Goal: Information Seeking & Learning: Learn about a topic

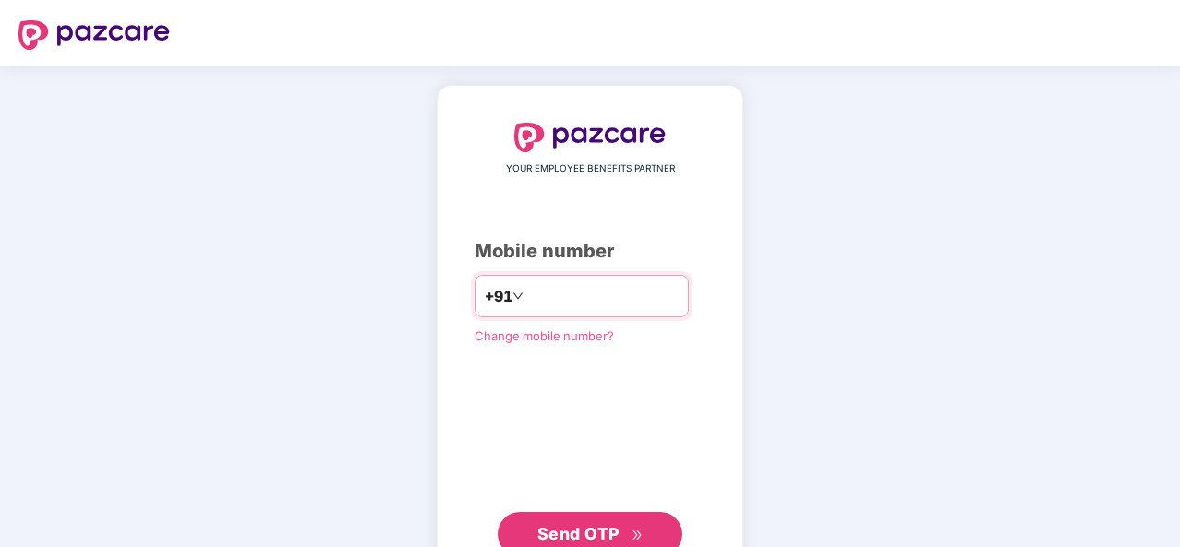
type input "**********"
click at [607, 535] on span "Send OTP" at bounding box center [578, 533] width 82 height 19
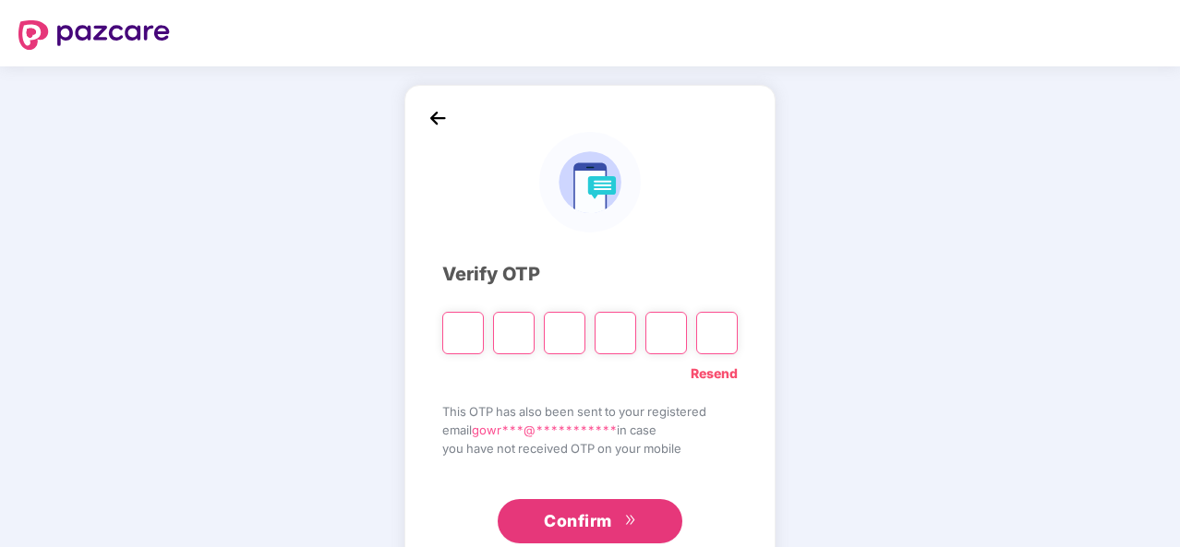
type input "*"
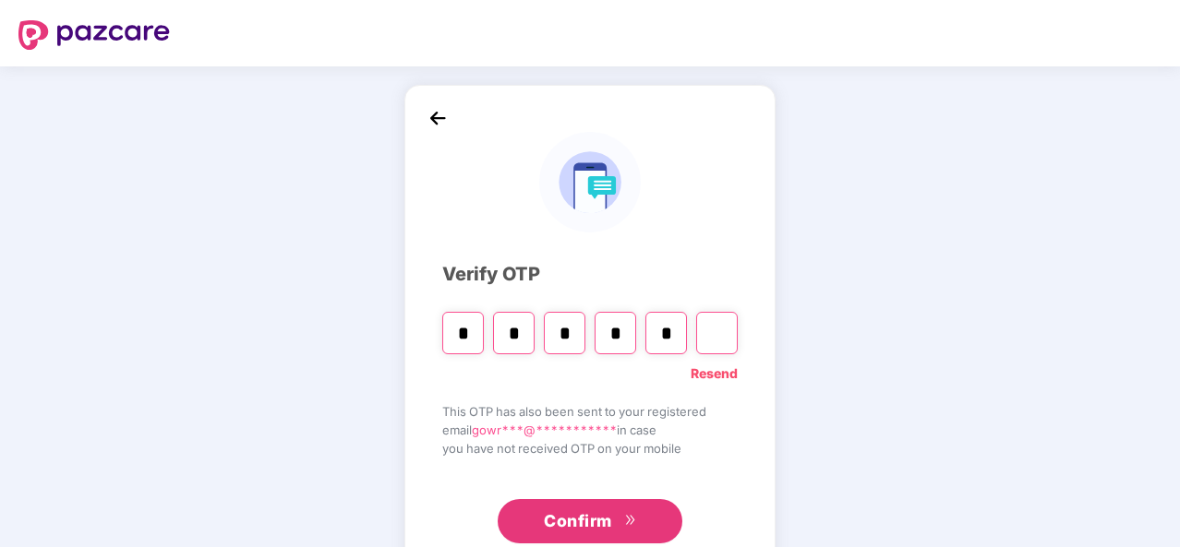
type input "*"
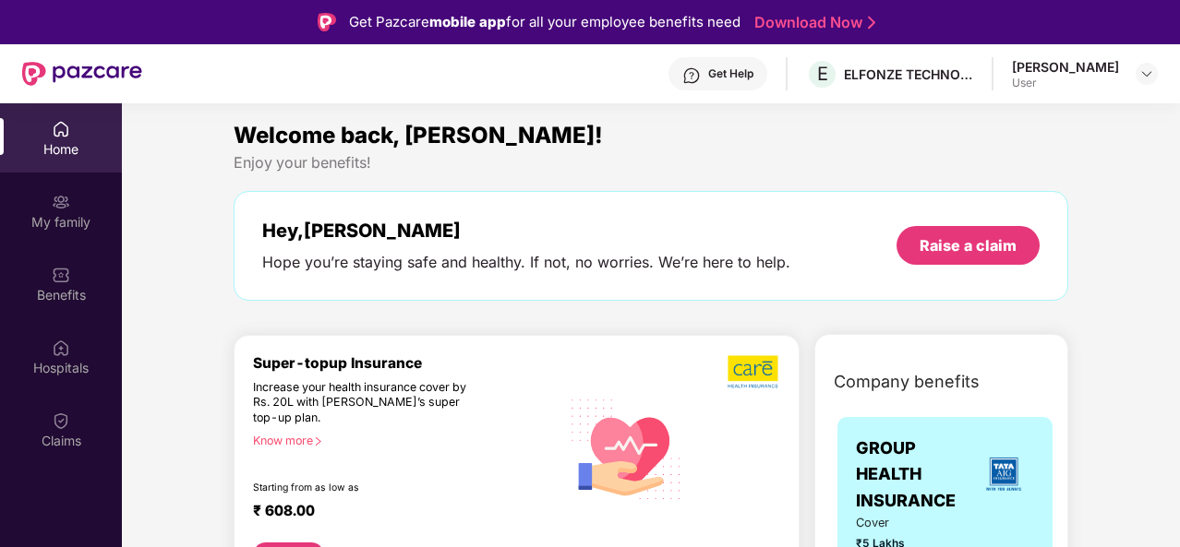
click at [711, 69] on div "Get Help" at bounding box center [730, 73] width 45 height 15
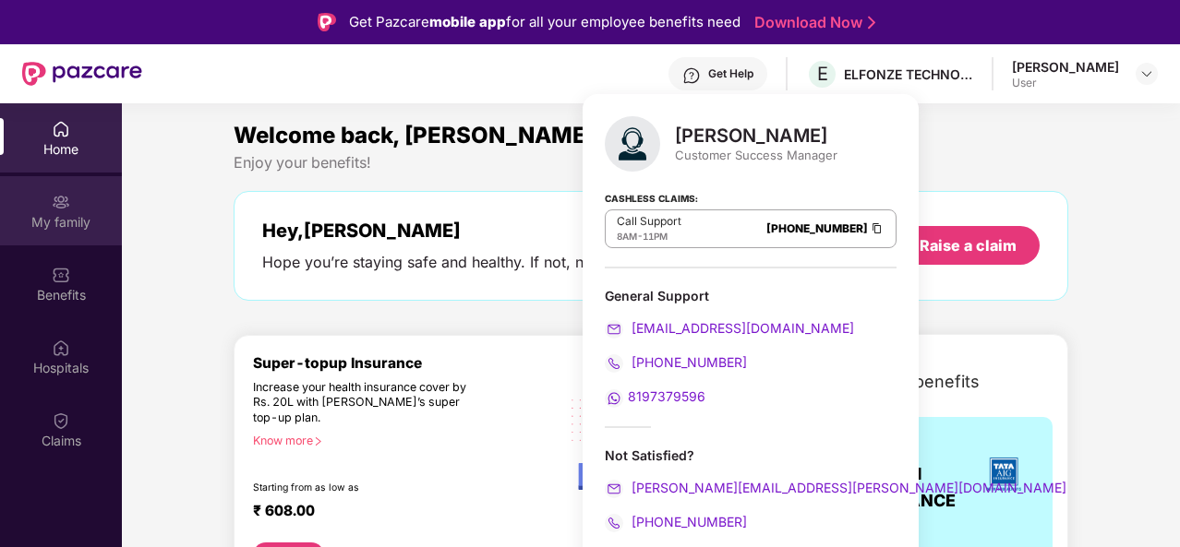
click at [66, 218] on div "My family" at bounding box center [61, 222] width 122 height 18
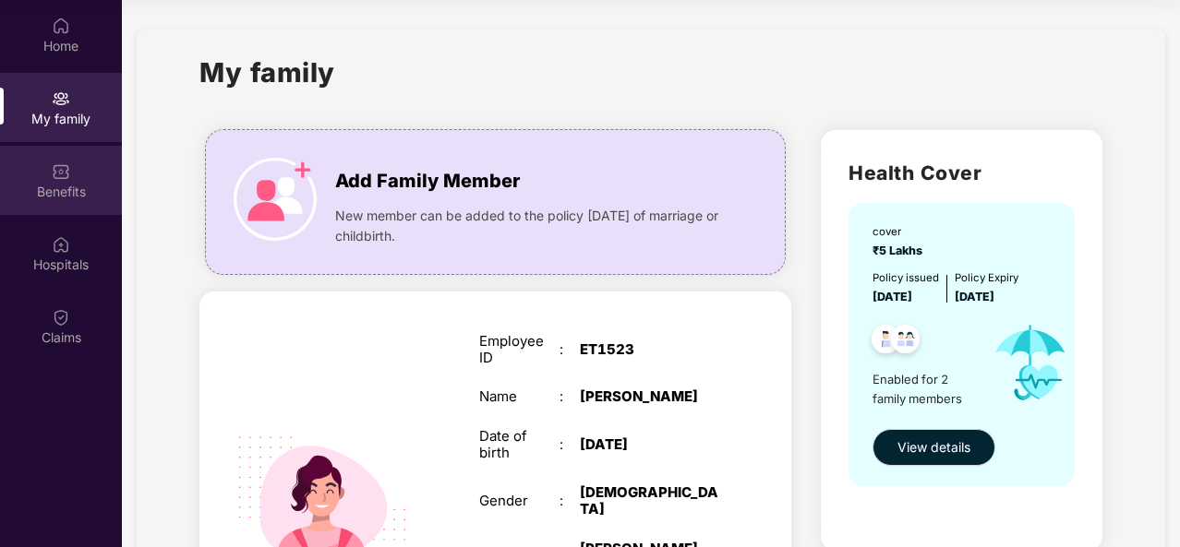
click at [66, 180] on img at bounding box center [61, 171] width 18 height 18
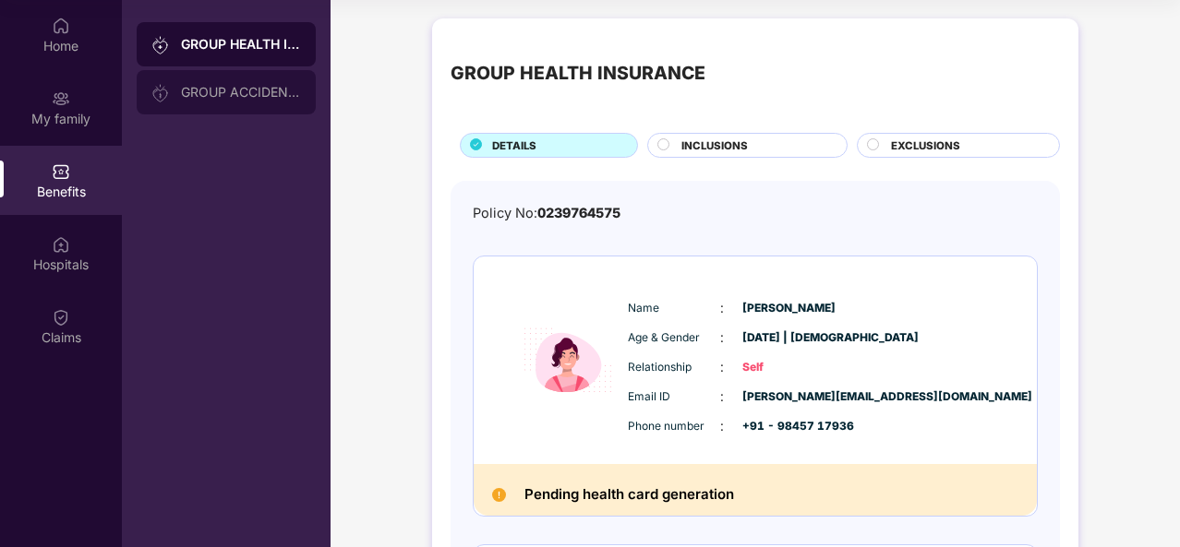
click at [238, 93] on div "GROUP ACCIDENTAL INSURANCE" at bounding box center [241, 92] width 120 height 15
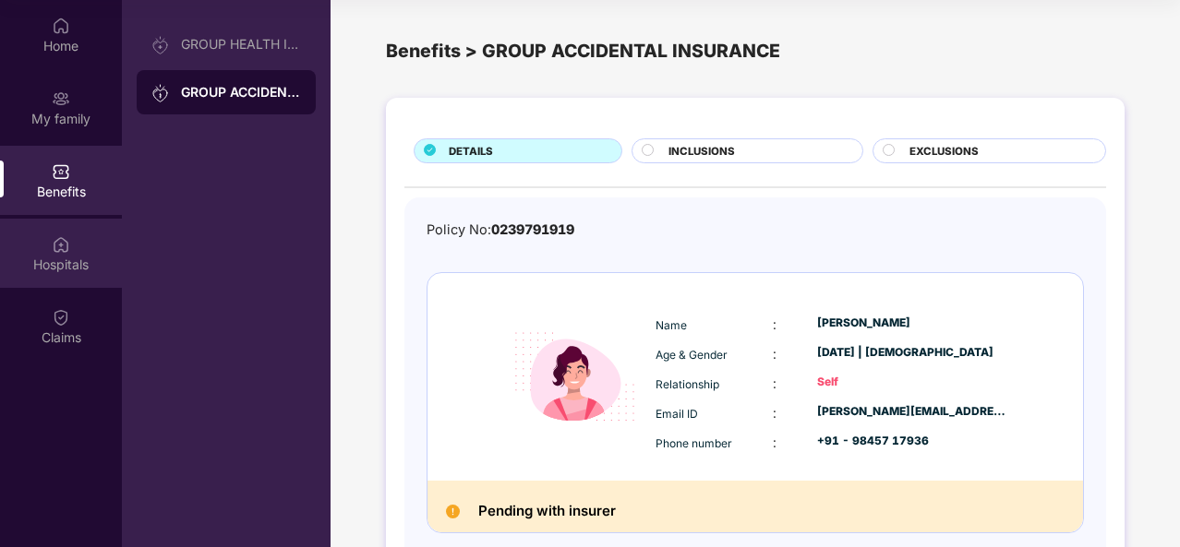
click at [67, 258] on div "Hospitals" at bounding box center [61, 265] width 122 height 18
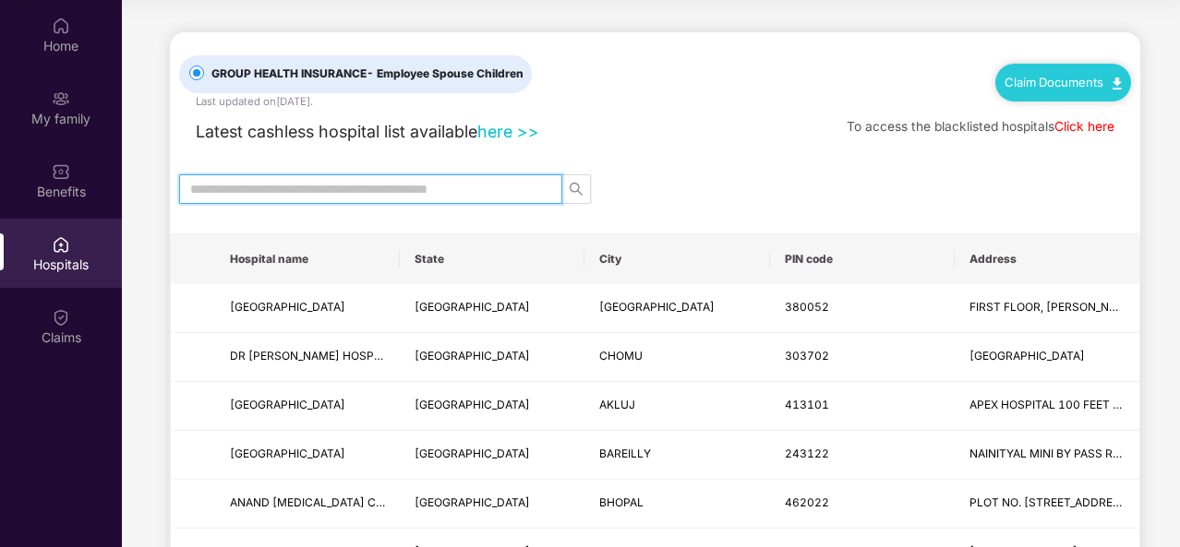
click at [501, 182] on input "text" at bounding box center [363, 189] width 346 height 20
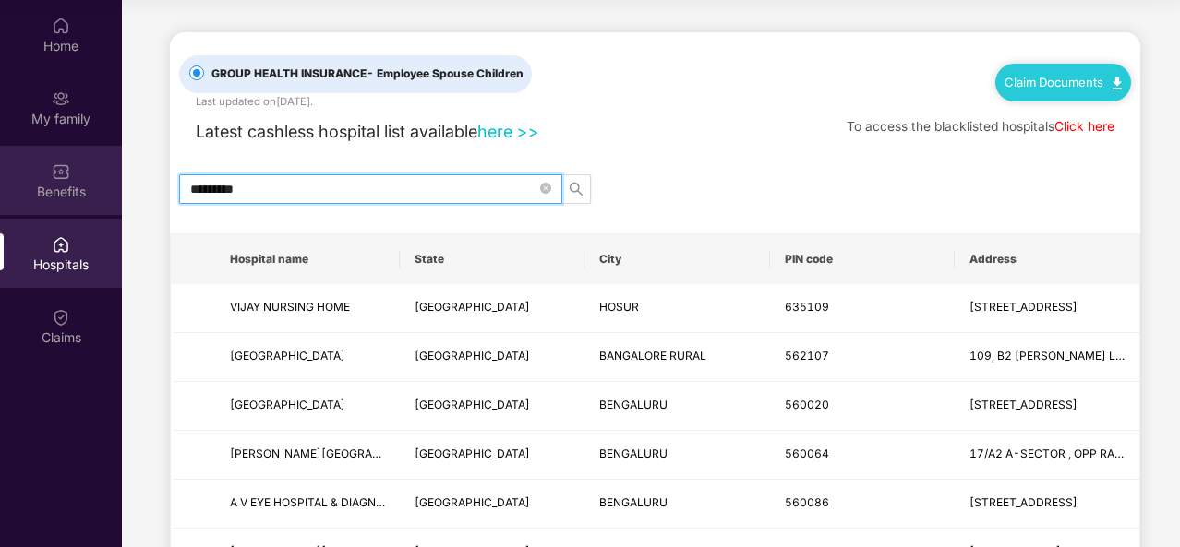
drag, startPoint x: 272, startPoint y: 184, endPoint x: 46, endPoint y: 192, distance: 226.3
click at [46, 192] on div "Home My family Benefits Hospitals Claims GROUP HEALTH INSURANCE - Employee Spou…" at bounding box center [590, 273] width 1180 height 547
type input "*******"
drag, startPoint x: 290, startPoint y: 184, endPoint x: 61, endPoint y: 182, distance: 228.9
click at [61, 182] on div "Home My family Benefits Hospitals Claims GROUP HEALTH INSURANCE - Employee Spou…" at bounding box center [590, 273] width 1180 height 547
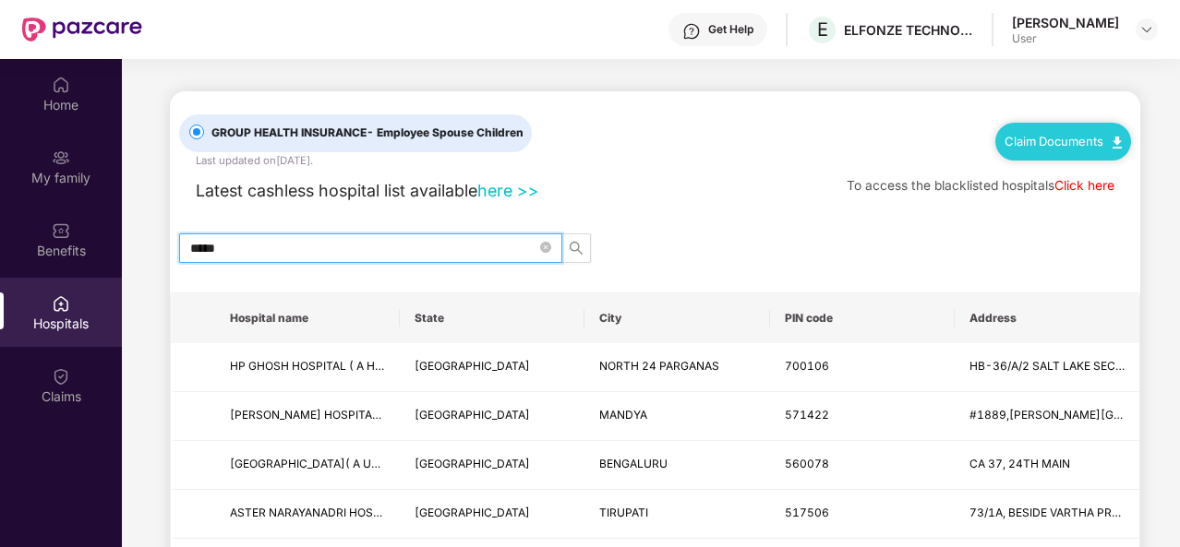
scroll to position [42, 0]
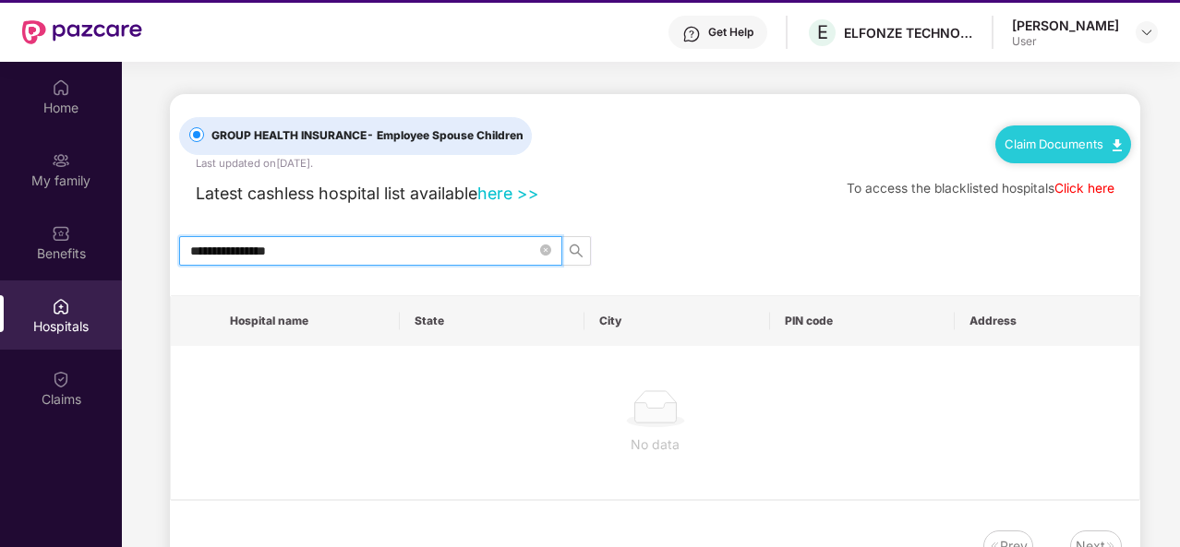
drag, startPoint x: 318, startPoint y: 248, endPoint x: 223, endPoint y: 248, distance: 94.1
click at [223, 248] on input "**********" at bounding box center [363, 251] width 346 height 20
drag, startPoint x: 225, startPoint y: 252, endPoint x: 248, endPoint y: 252, distance: 23.1
click at [248, 252] on input "**********" at bounding box center [363, 251] width 346 height 20
drag, startPoint x: 281, startPoint y: 252, endPoint x: 218, endPoint y: 252, distance: 62.8
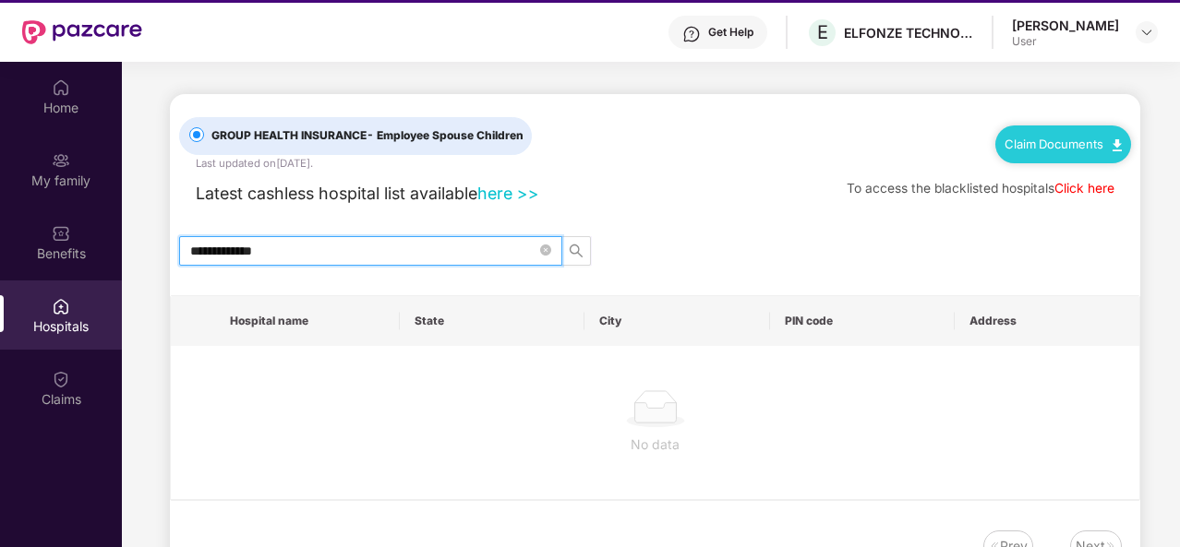
click at [218, 252] on input "**********" at bounding box center [363, 251] width 346 height 20
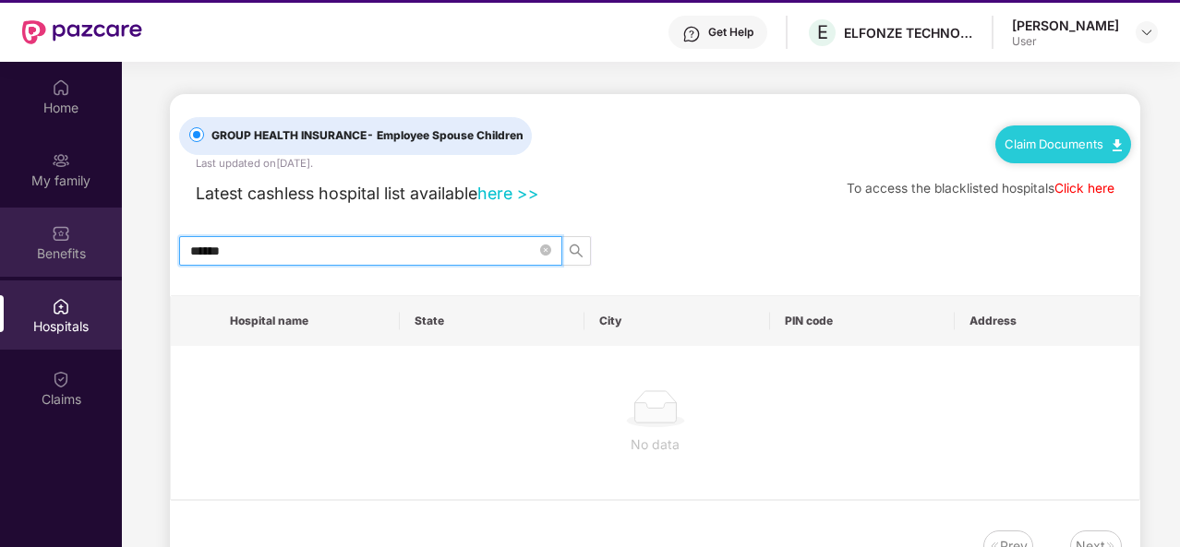
type input "*****"
click at [75, 245] on div "Benefits" at bounding box center [61, 254] width 122 height 18
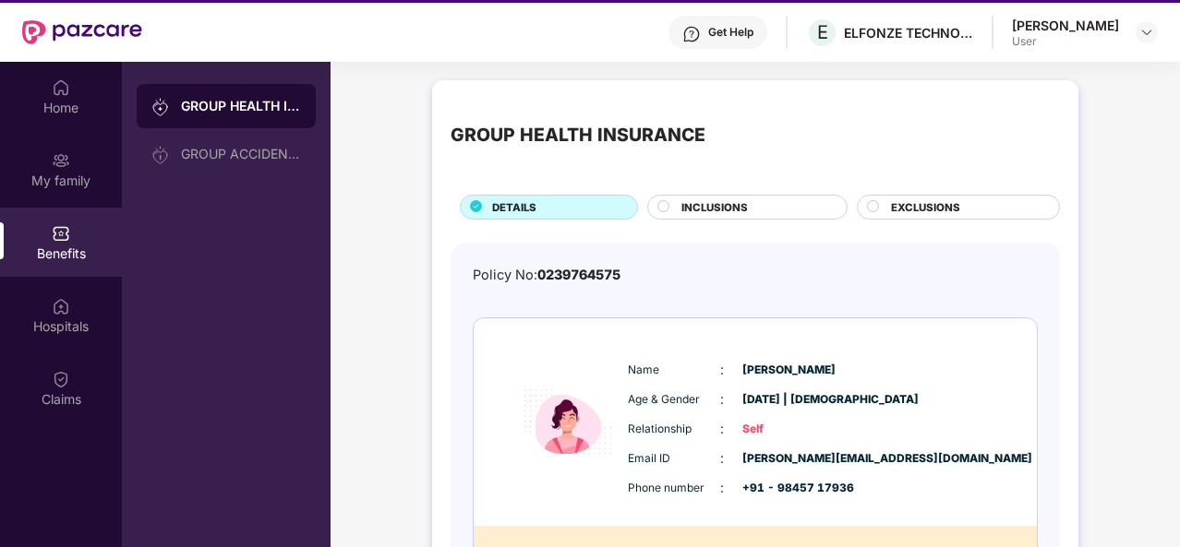
click at [731, 190] on div "GROUP HEALTH INSURANCE DETAILS INCLUSIONS EXCLUSIONS" at bounding box center [754, 159] width 609 height 121
click at [730, 199] on span "INCLUSIONS" at bounding box center [714, 207] width 66 height 17
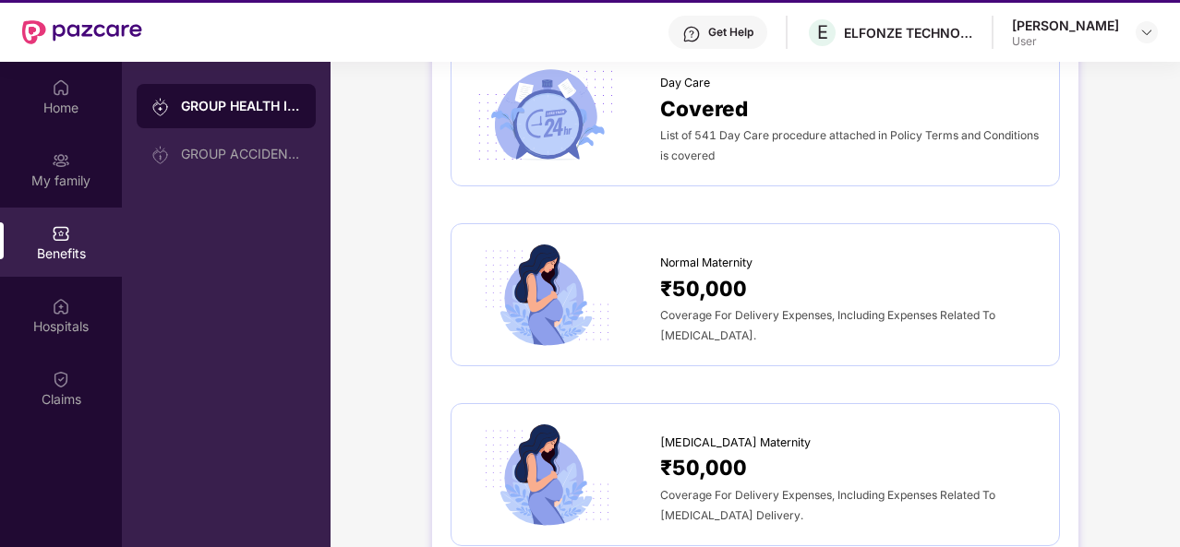
scroll to position [1846, 0]
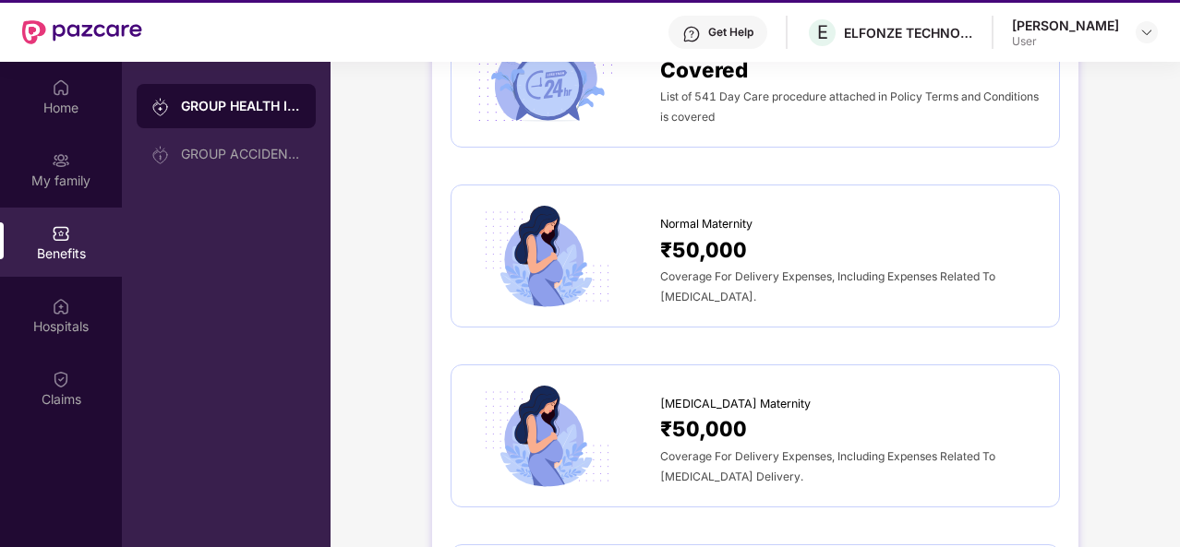
click at [941, 317] on div "Sum Insured ₹5,00,000 Self Spouse 4Dependent Children upto 25 years Normal Room…" at bounding box center [754, 464] width 609 height 4134
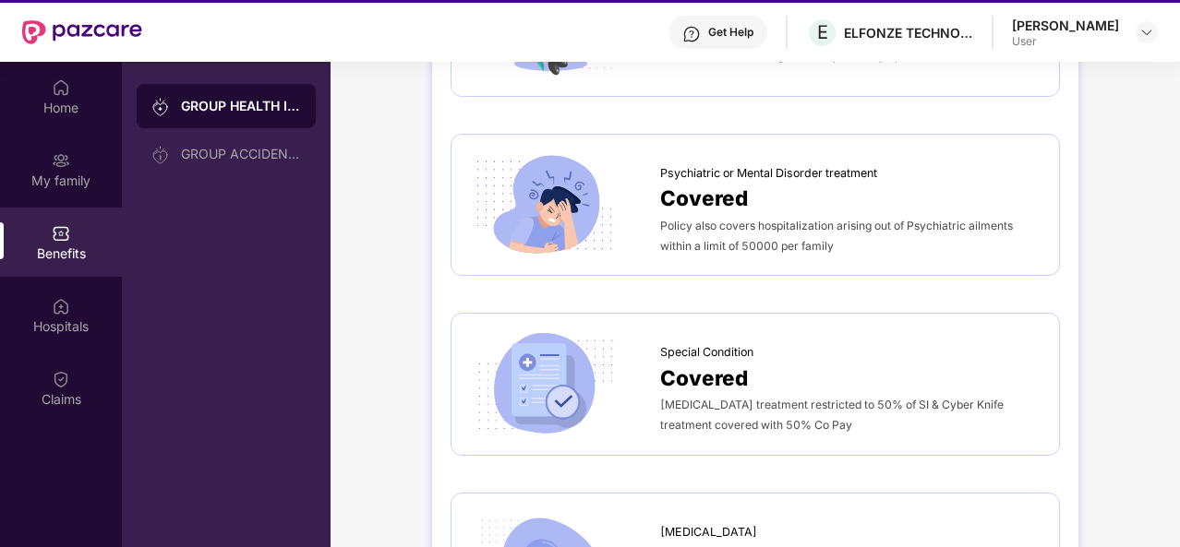
scroll to position [2984, 0]
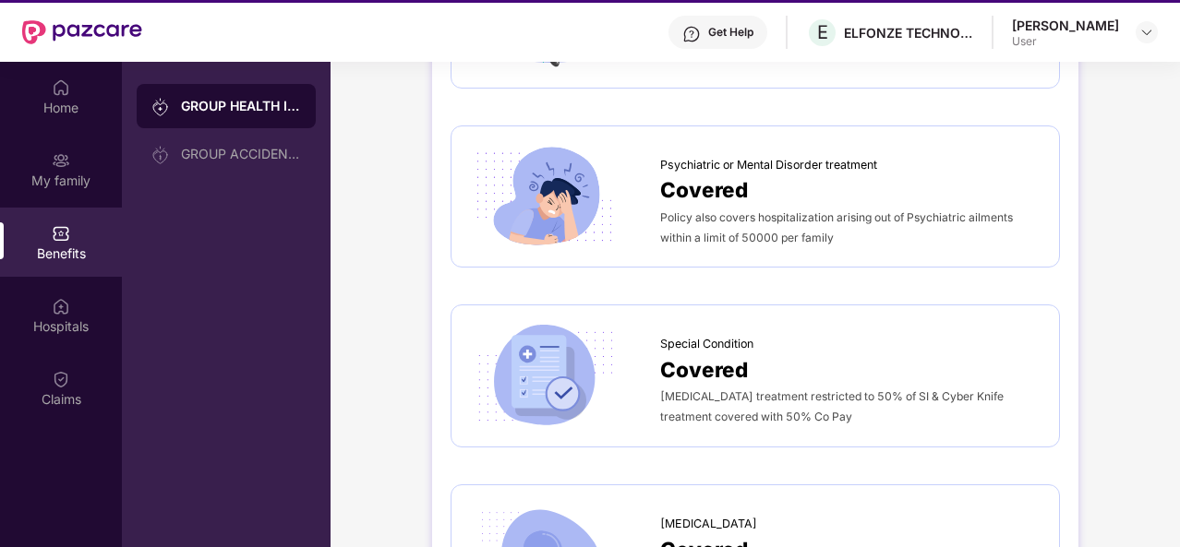
click at [941, 326] on div "Special Condition" at bounding box center [850, 340] width 380 height 28
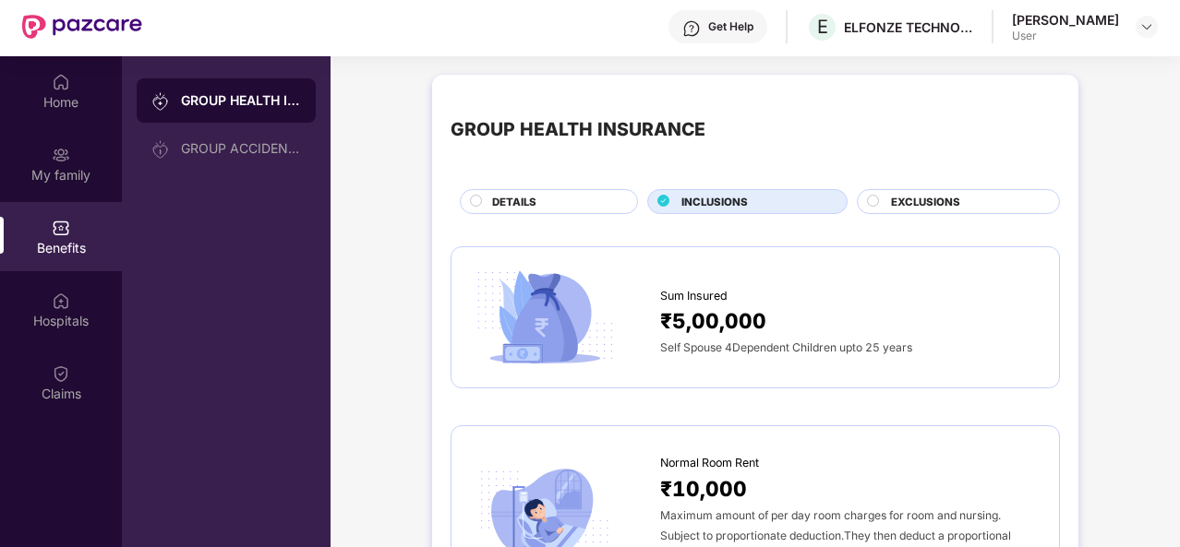
scroll to position [7, 0]
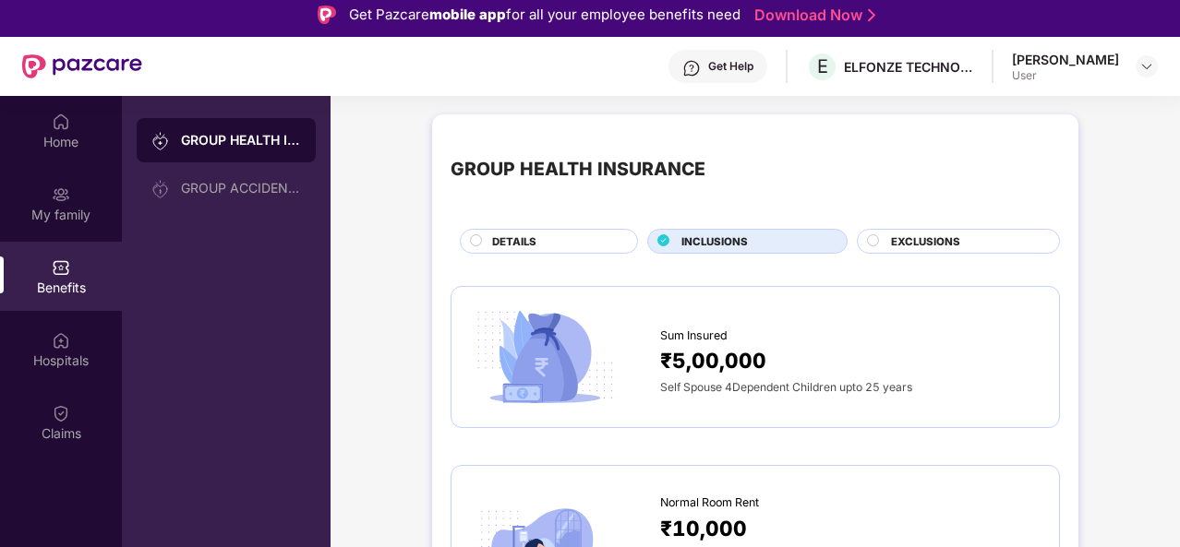
click at [932, 234] on span "EXCLUSIONS" at bounding box center [925, 242] width 69 height 17
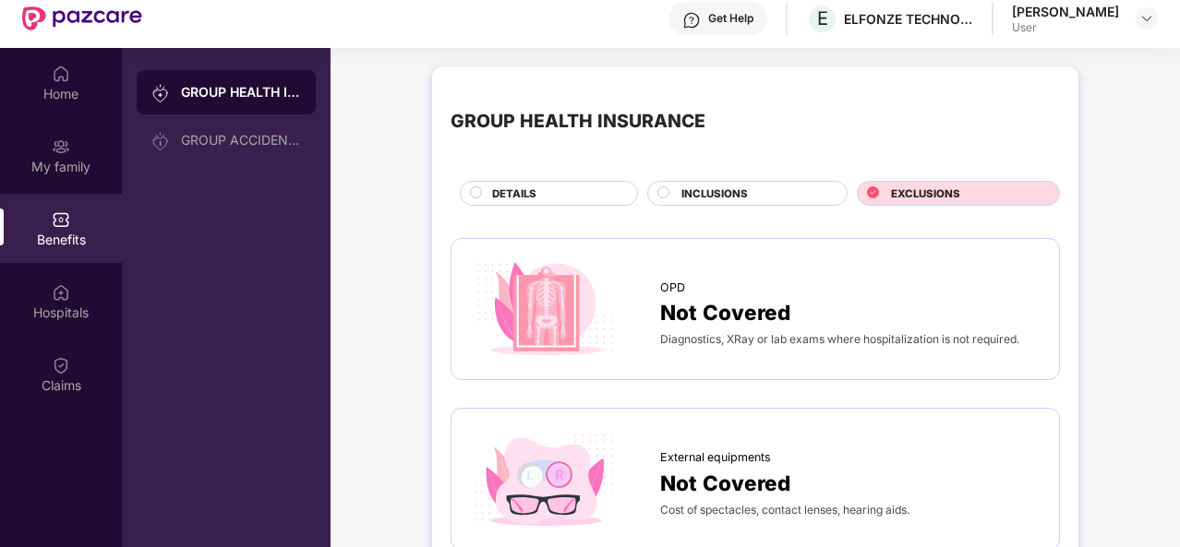
scroll to position [54, 0]
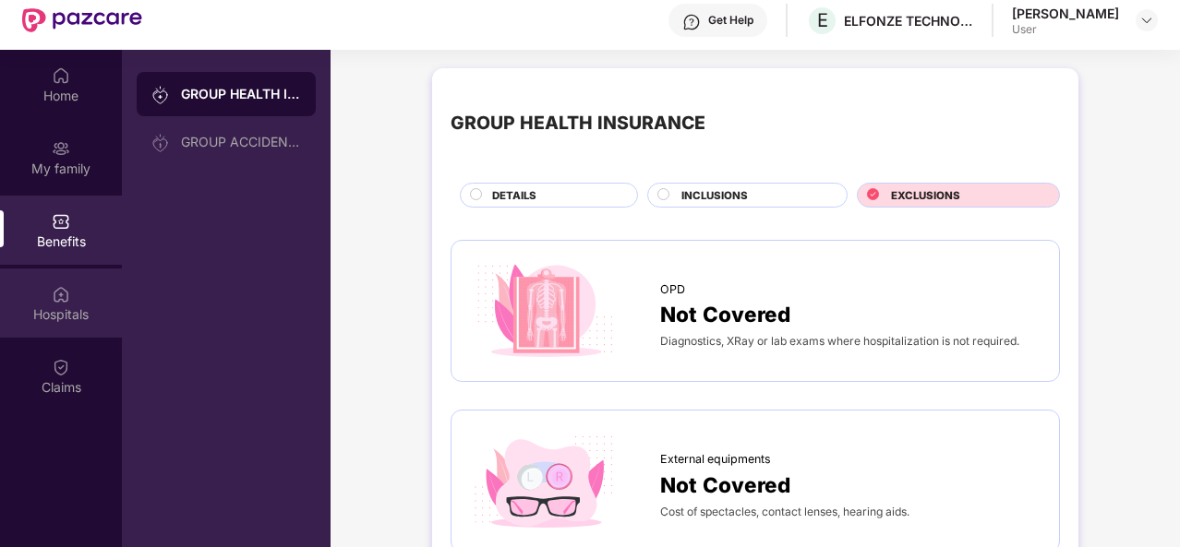
click at [68, 309] on div "Hospitals" at bounding box center [61, 315] width 122 height 18
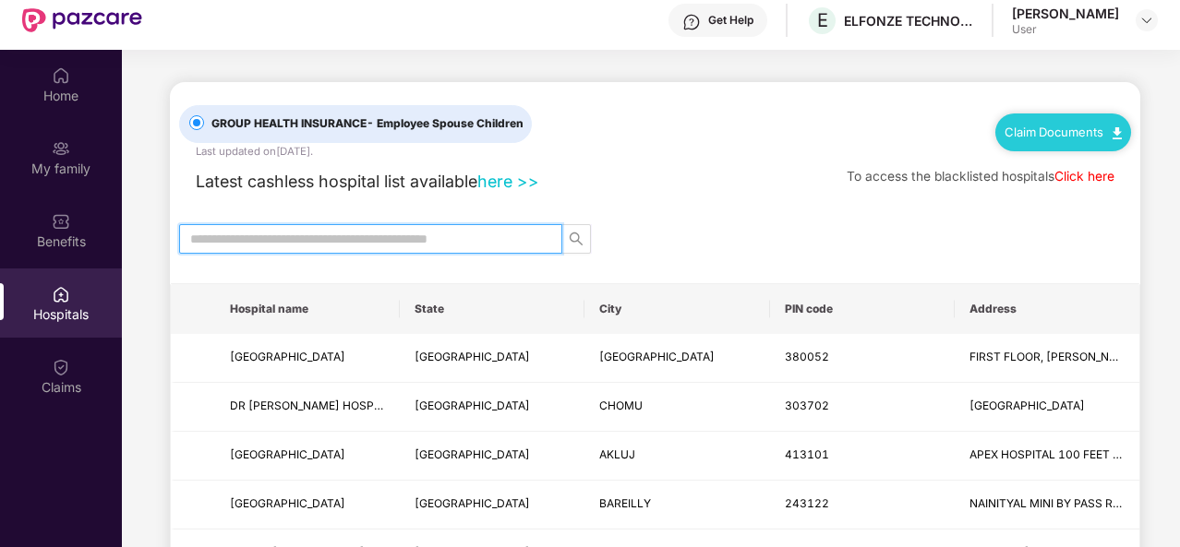
click at [270, 229] on input "text" at bounding box center [363, 239] width 346 height 20
type input "*****"
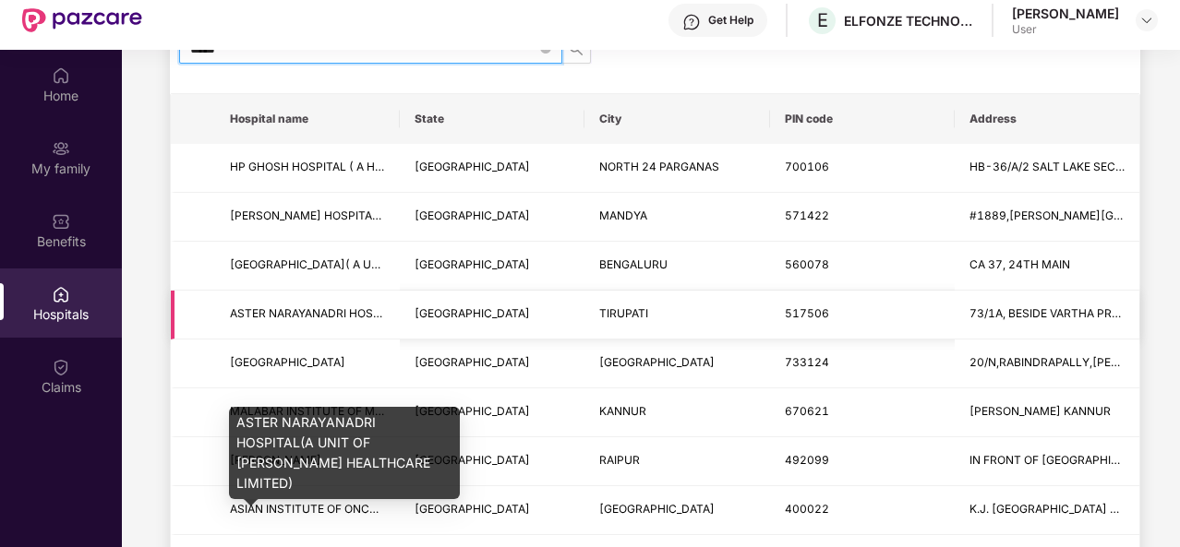
scroll to position [215, 0]
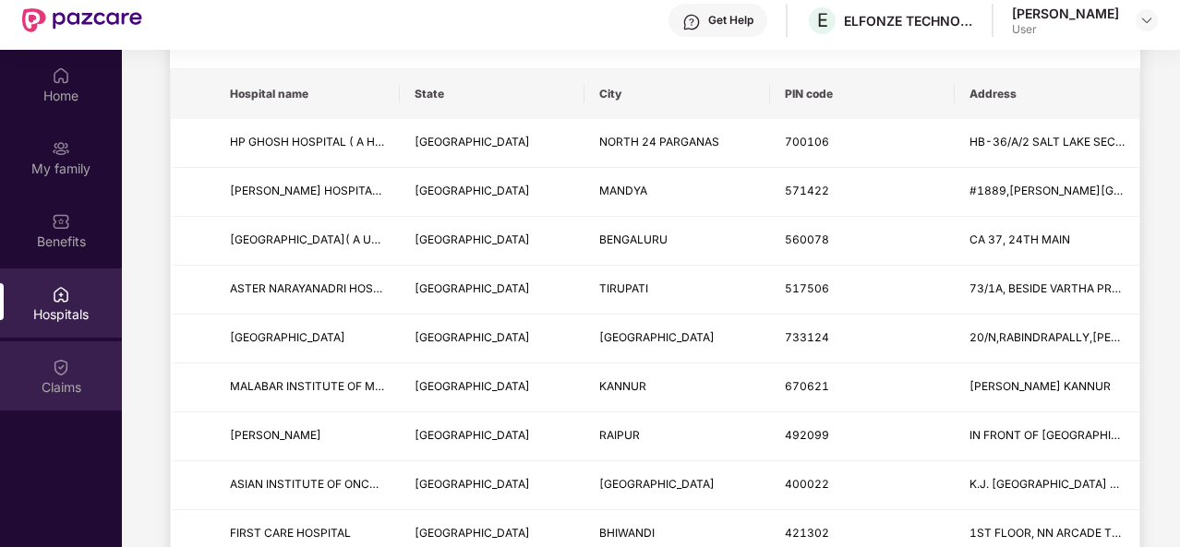
click at [49, 374] on div "Claims" at bounding box center [61, 376] width 122 height 69
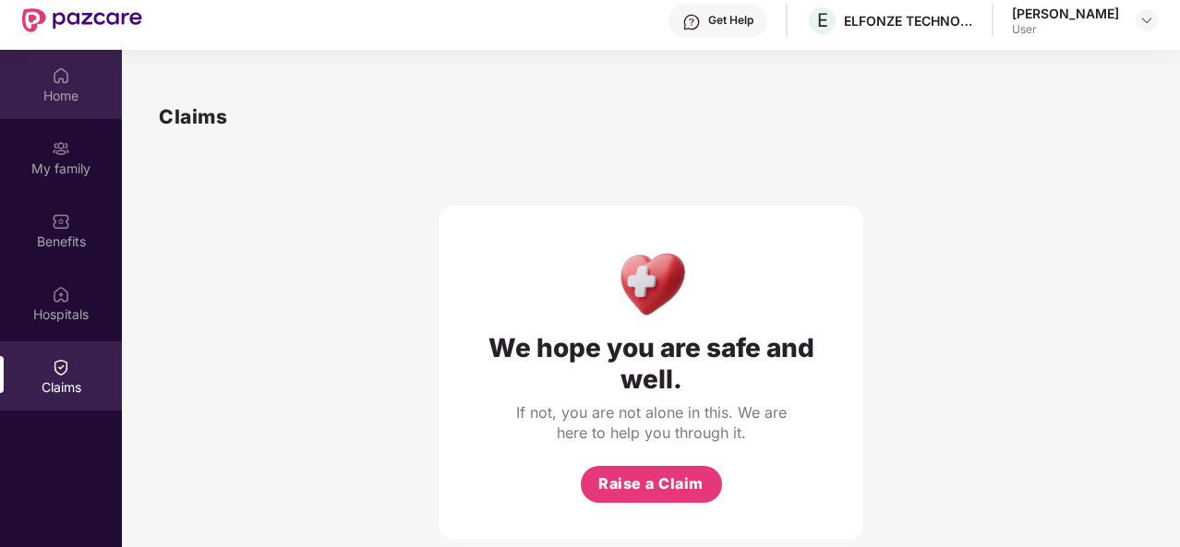
click at [57, 90] on div "Home" at bounding box center [61, 96] width 122 height 18
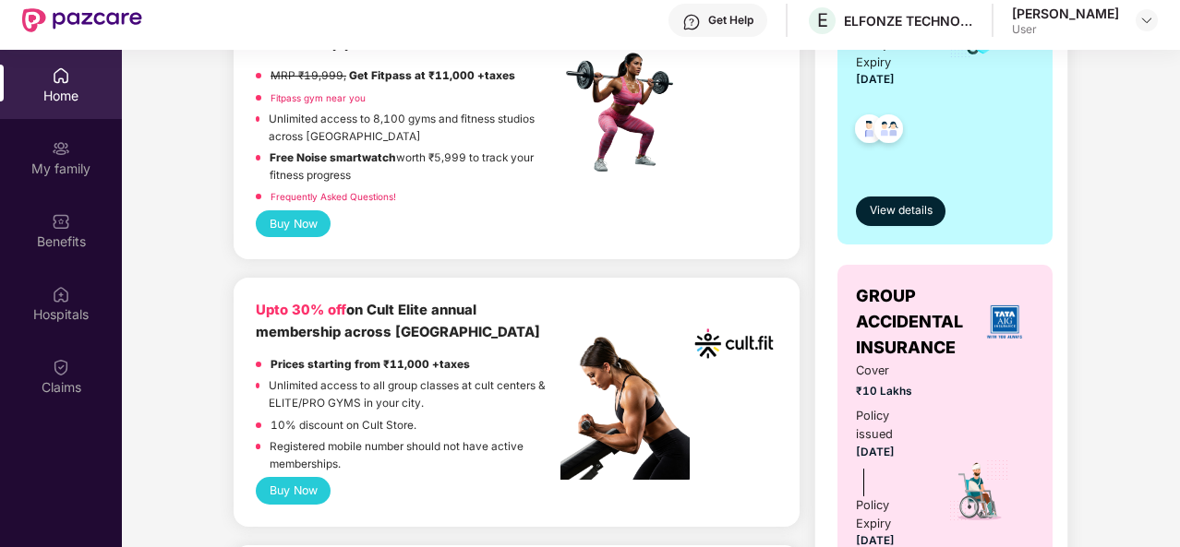
scroll to position [615, 0]
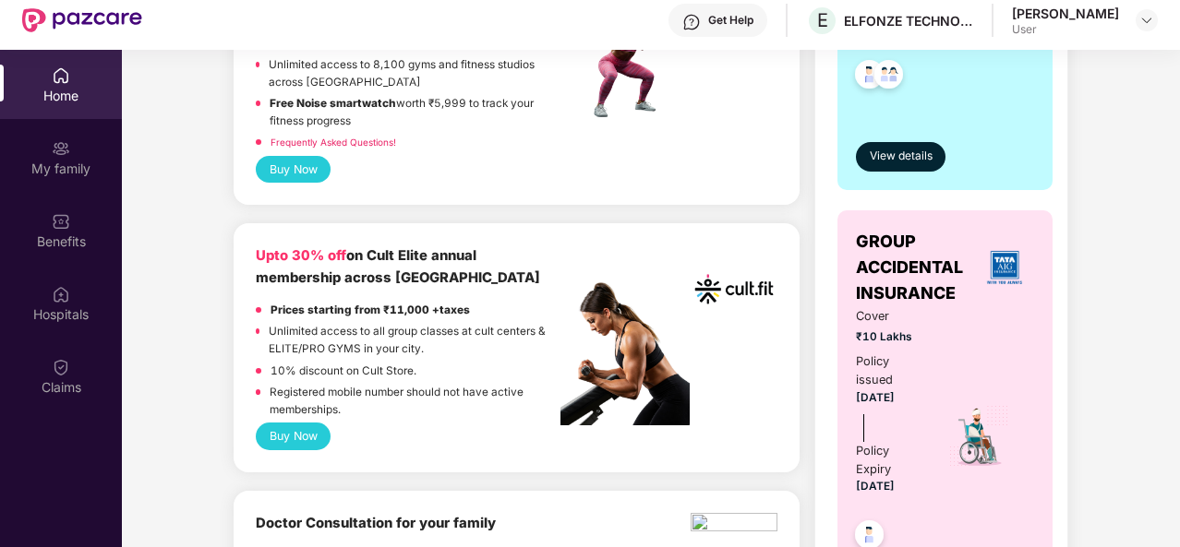
click at [534, 267] on div "Upto 30% off on Cult Elite annual membership across [GEOGRAPHIC_DATA]" at bounding box center [408, 267] width 305 height 43
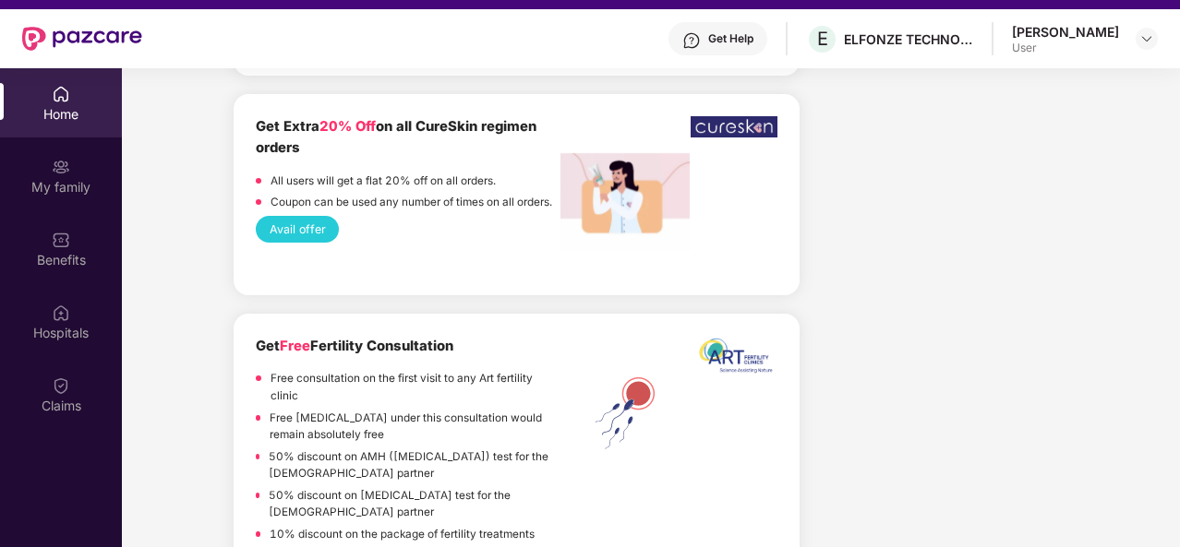
scroll to position [0, 0]
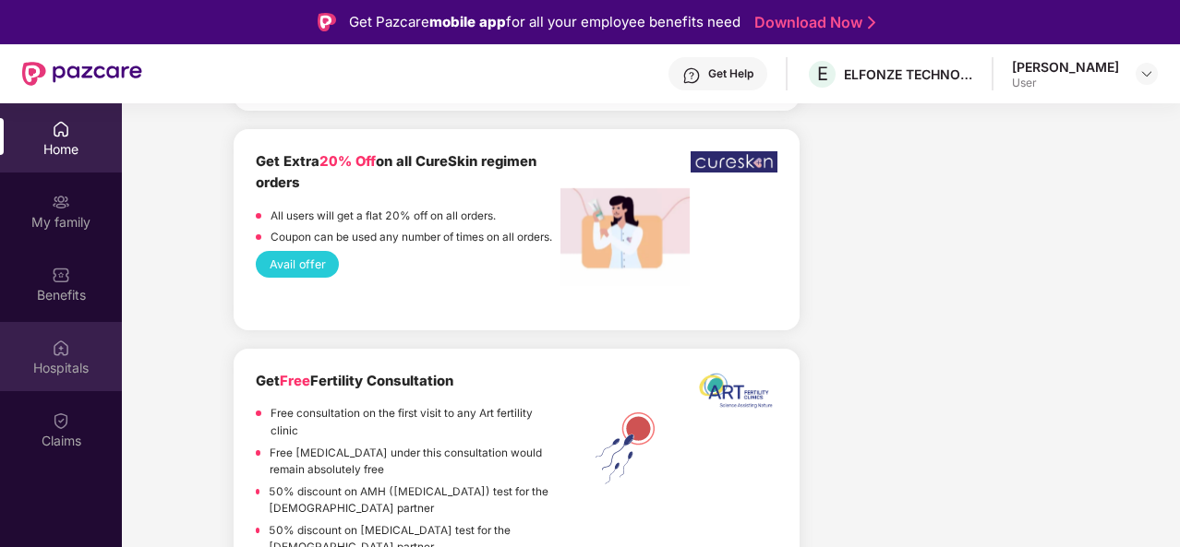
click at [76, 360] on div "Hospitals" at bounding box center [61, 368] width 122 height 18
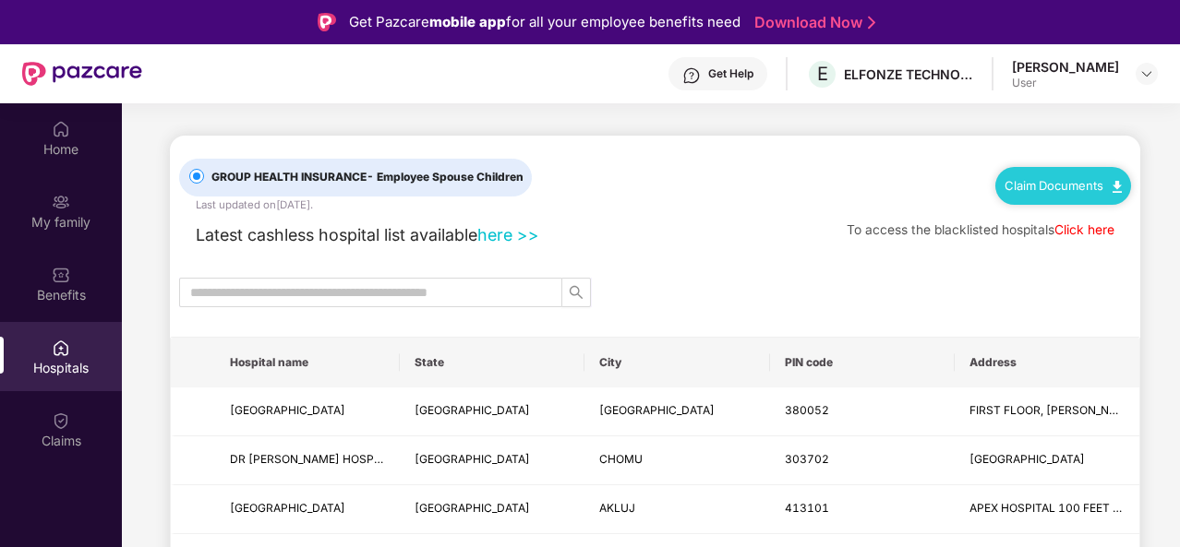
click at [513, 230] on link "here >>" at bounding box center [508, 234] width 62 height 19
click at [269, 294] on input "text" at bounding box center [363, 292] width 346 height 20
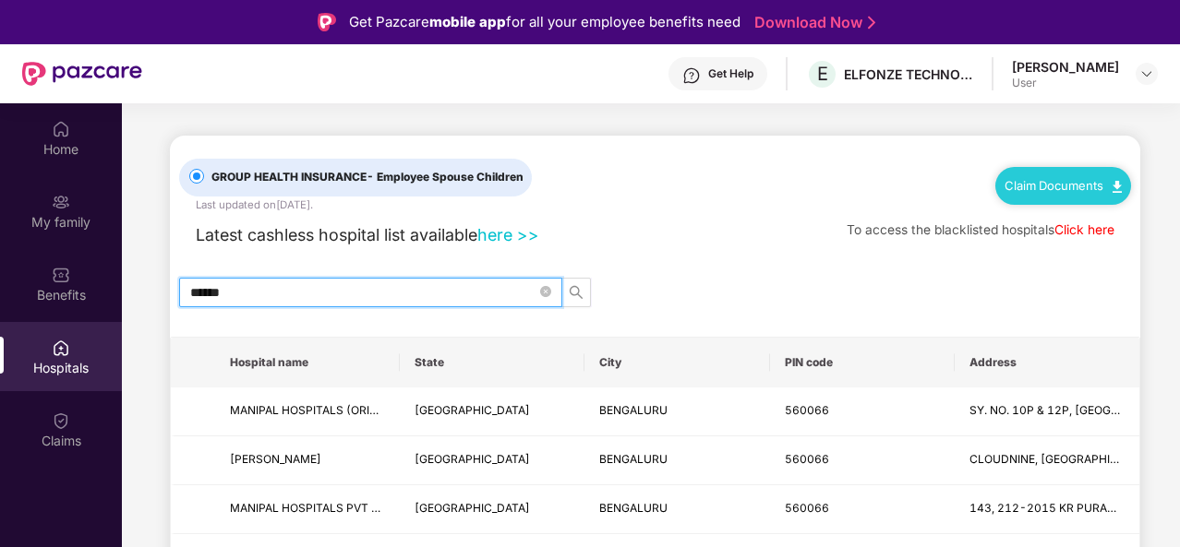
type input "******"
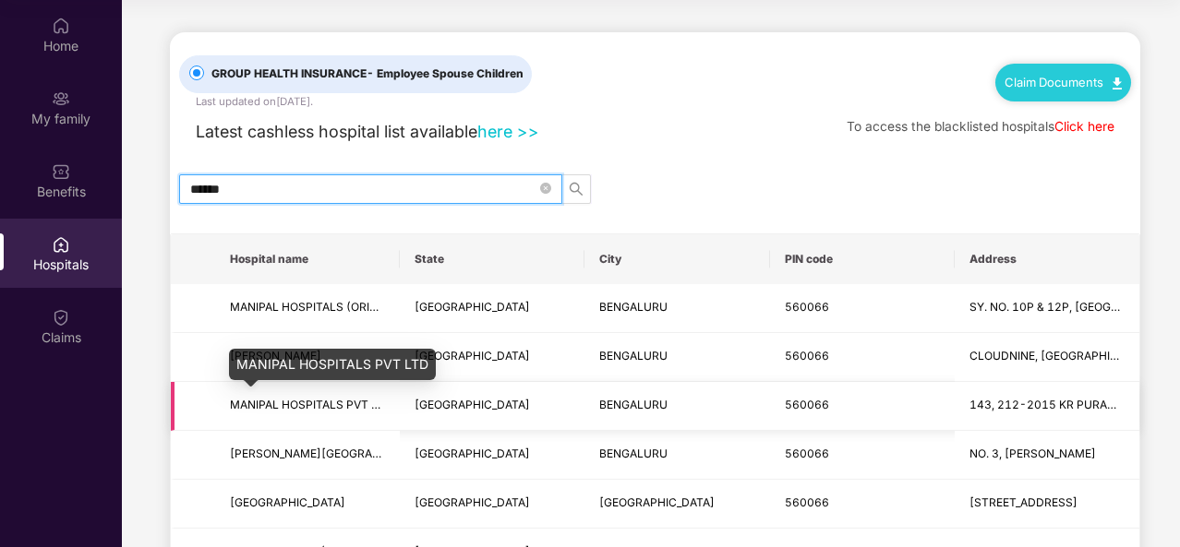
click at [303, 403] on span "MANIPAL HOSPITALS PVT LTD" at bounding box center [311, 405] width 162 height 14
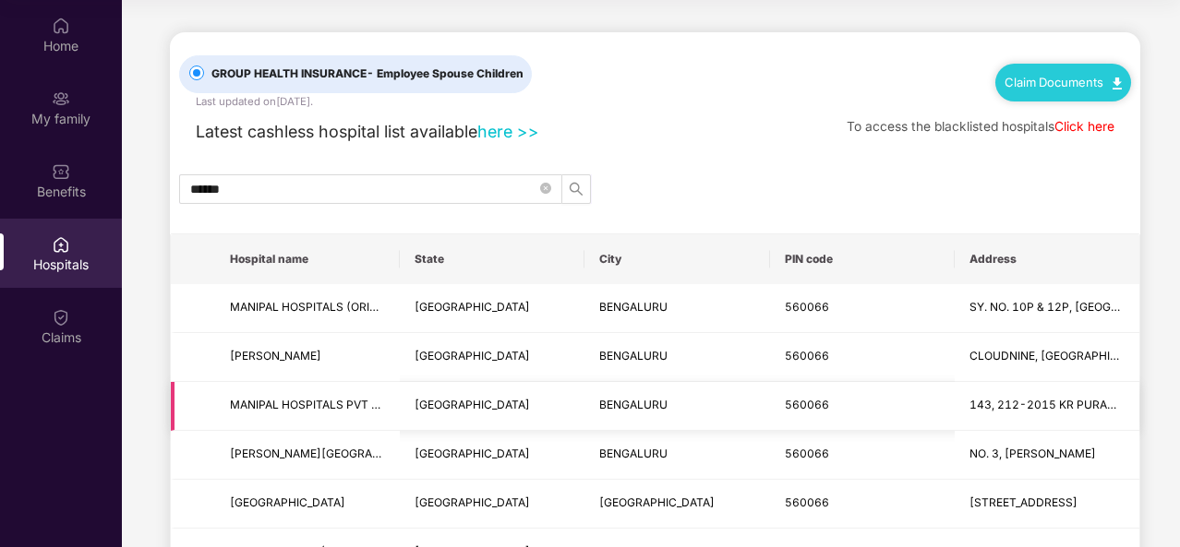
click at [1036, 397] on span "143, 212-2015 KR PURAM HOBLI, OFF [GEOGRAPHIC_DATA], [GEOGRAPHIC_DATA], INDUSTR…" at bounding box center [1046, 406] width 155 height 18
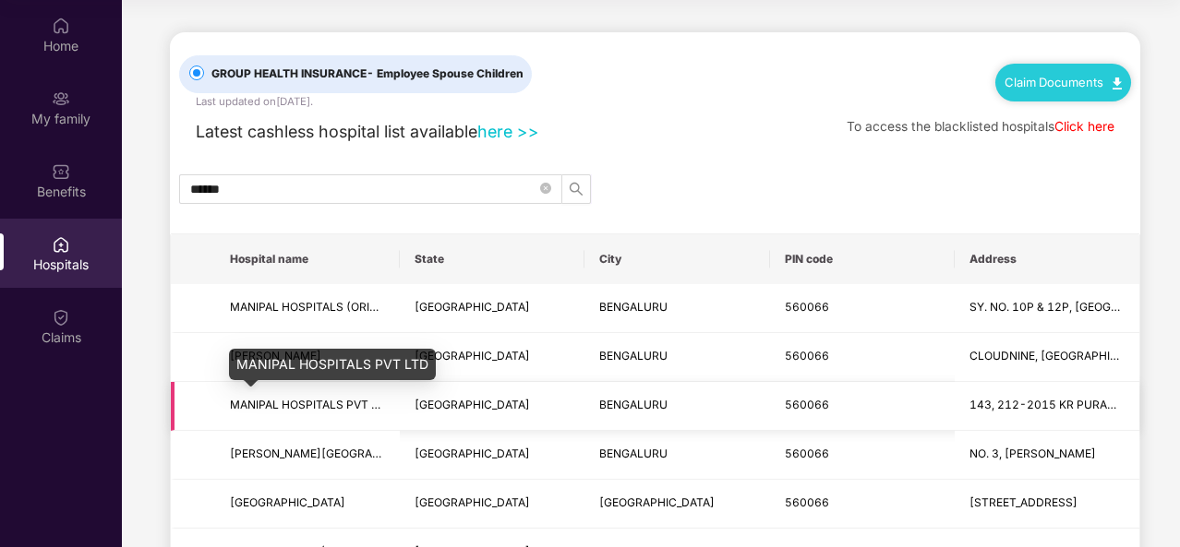
click at [284, 404] on span "MANIPAL HOSPITALS PVT LTD" at bounding box center [311, 405] width 162 height 14
click at [260, 407] on span "MANIPAL HOSPITALS PVT LTD" at bounding box center [311, 405] width 162 height 14
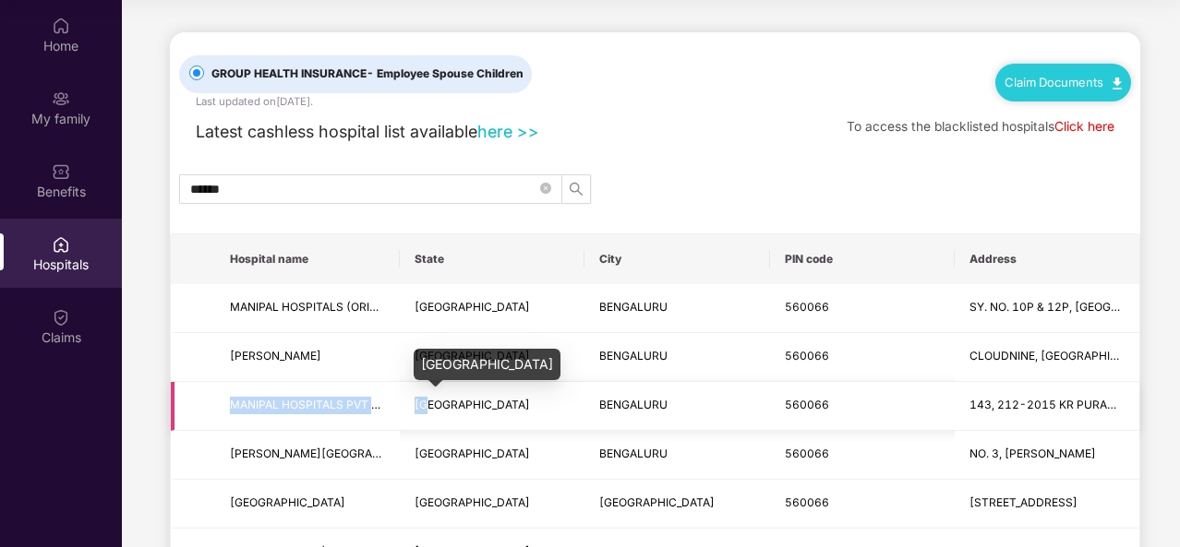
drag, startPoint x: 221, startPoint y: 407, endPoint x: 428, endPoint y: 403, distance: 207.7
click at [428, 403] on tr "MANIPAL HOSPITALS PVT LTD [GEOGRAPHIC_DATA] [GEOGRAPHIC_DATA] 560066 143, 212-2…" at bounding box center [655, 406] width 968 height 49
click at [299, 407] on span "MANIPAL HOSPITALS PVT LTD" at bounding box center [311, 405] width 162 height 14
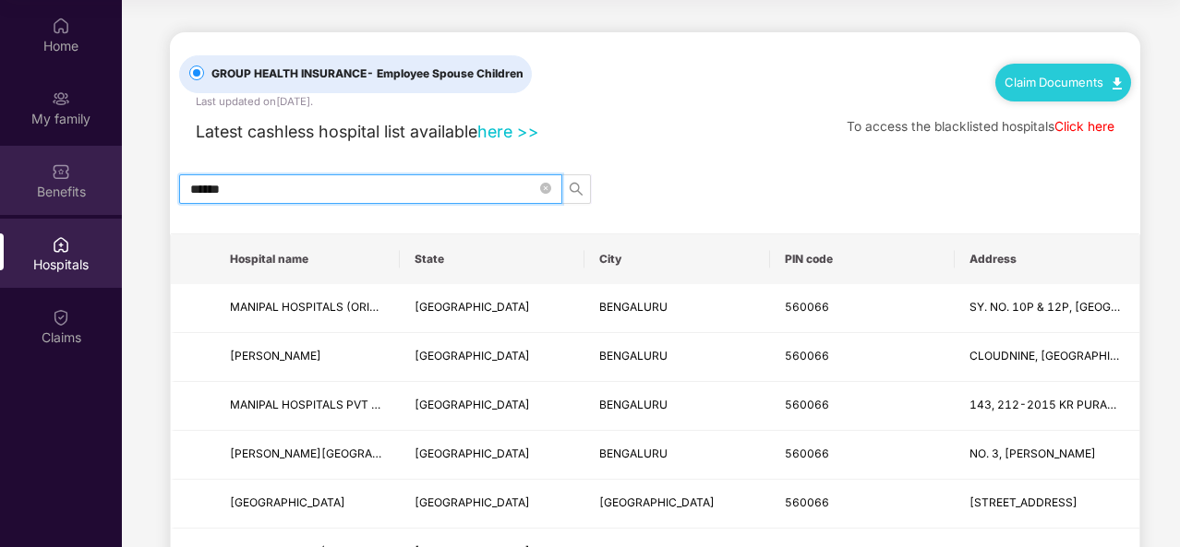
drag, startPoint x: 262, startPoint y: 182, endPoint x: 0, endPoint y: 194, distance: 262.4
click at [0, 194] on div "Home My family Benefits Hospitals Claims GROUP HEALTH INSURANCE - Employee Spou…" at bounding box center [590, 273] width 1180 height 547
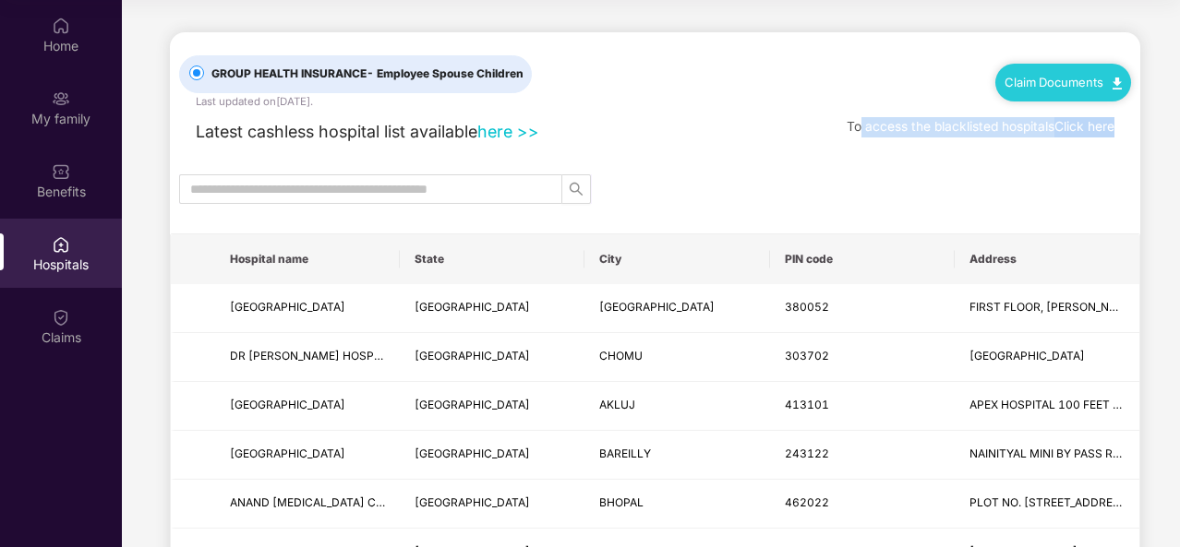
drag, startPoint x: 854, startPoint y: 121, endPoint x: 1128, endPoint y: 110, distance: 274.4
click at [1128, 110] on div "To access the blacklisted hospitals Click here" at bounding box center [988, 127] width 284 height 35
click at [956, 174] on div at bounding box center [655, 189] width 970 height 30
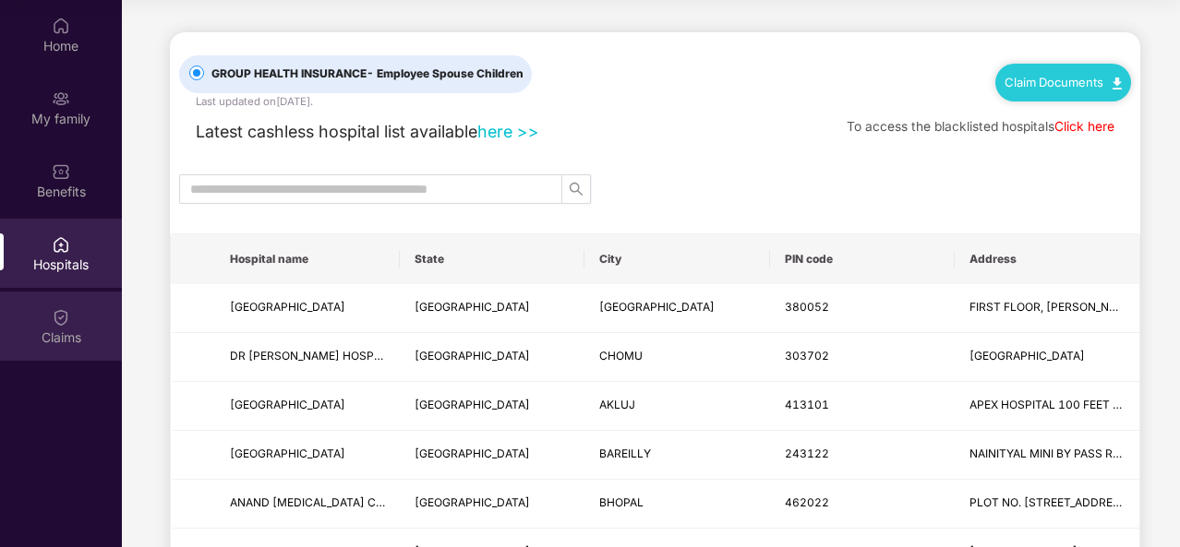
click at [52, 335] on div "Claims" at bounding box center [61, 338] width 122 height 18
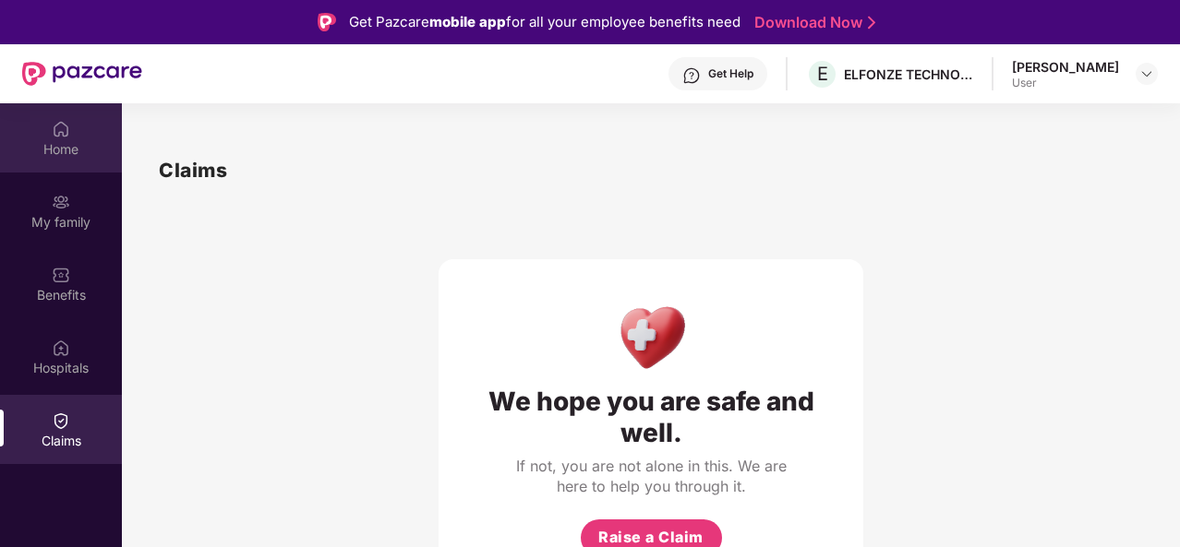
click at [55, 133] on img at bounding box center [61, 129] width 18 height 18
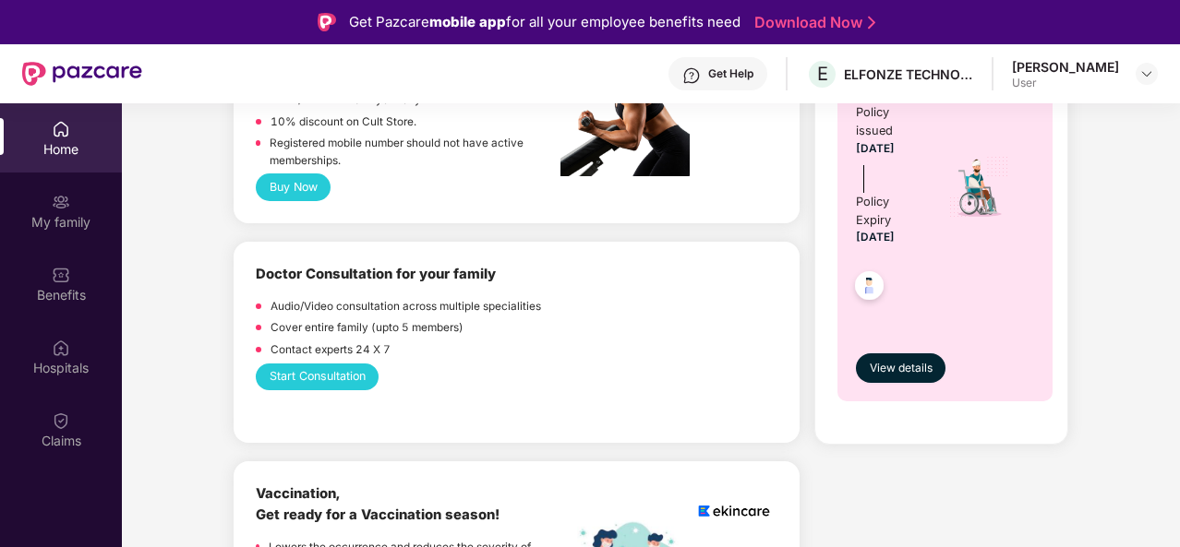
scroll to position [907, 0]
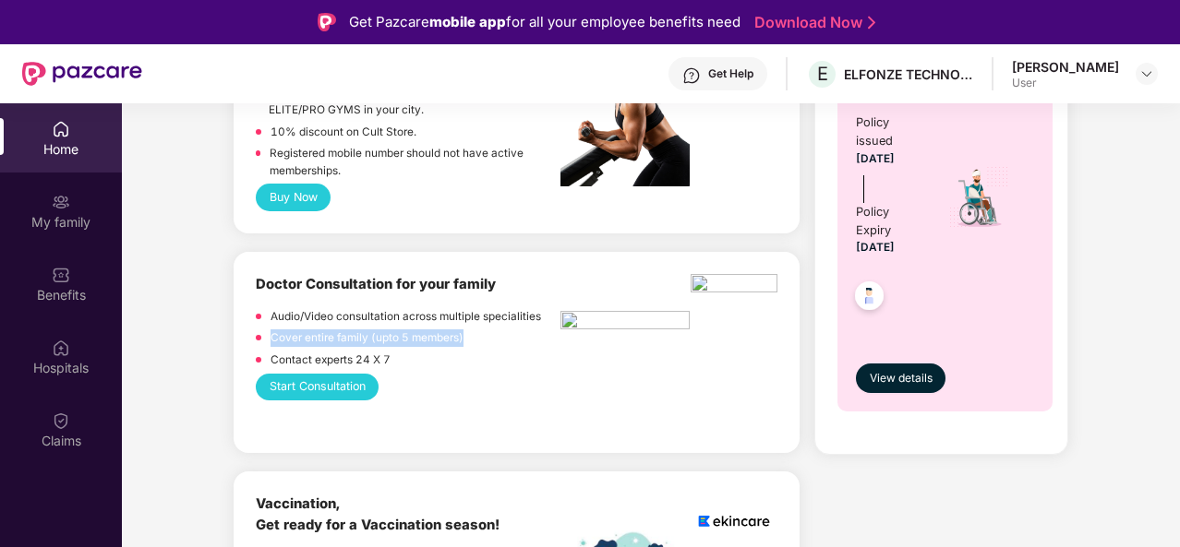
drag, startPoint x: 271, startPoint y: 333, endPoint x: 515, endPoint y: 337, distance: 243.7
click at [515, 337] on div "Cover entire family (upto 5 members)" at bounding box center [408, 341] width 305 height 22
click at [515, 335] on div "Cover entire family (upto 5 members)" at bounding box center [408, 341] width 305 height 22
click at [299, 379] on button "Start Consultation" at bounding box center [317, 387] width 123 height 27
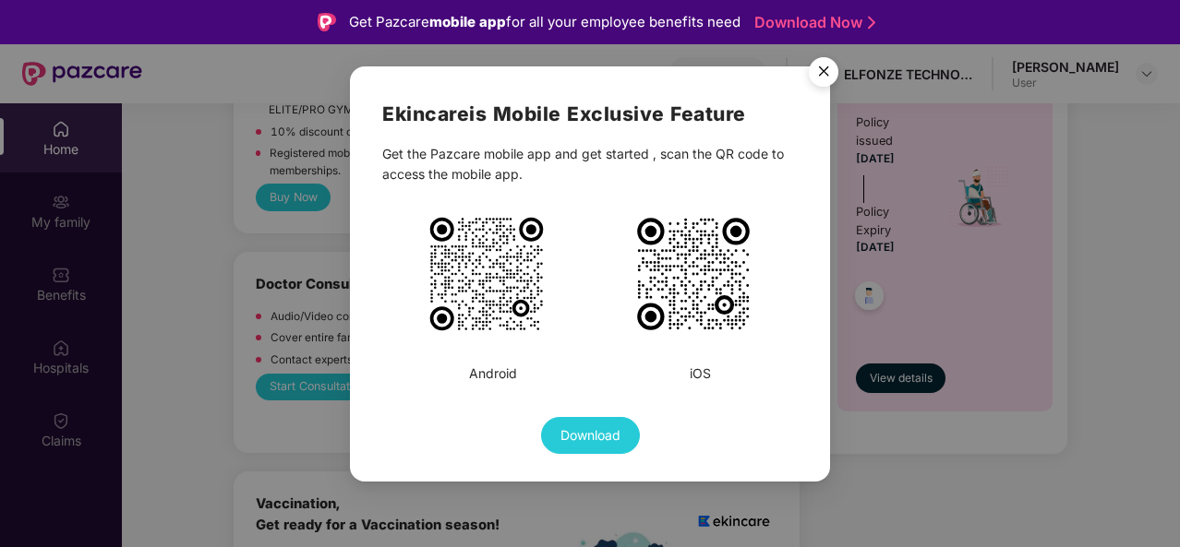
click at [827, 71] on img "Close" at bounding box center [823, 75] width 52 height 52
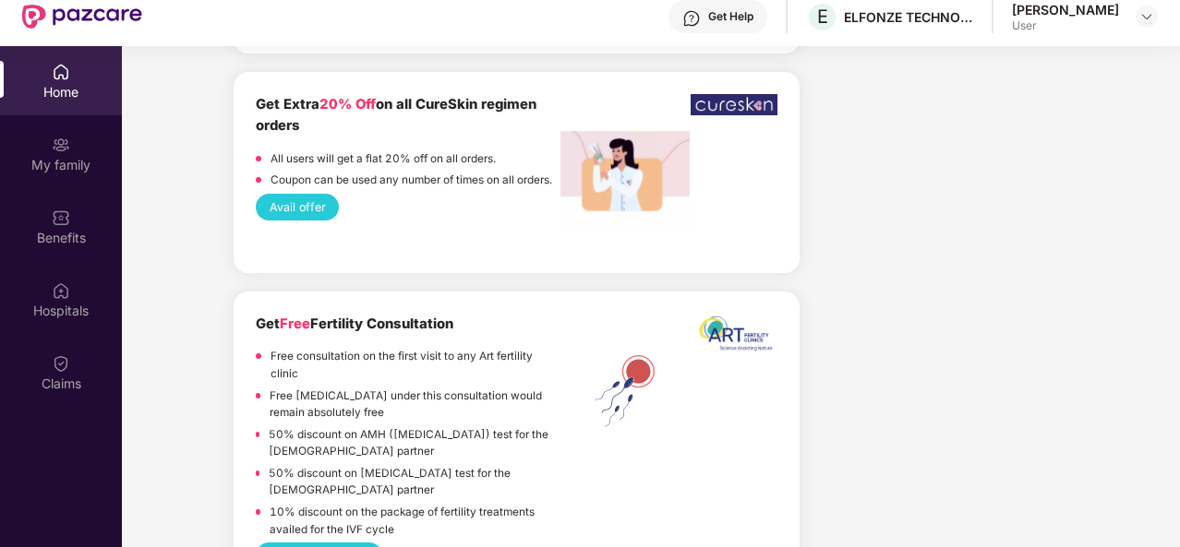
scroll to position [61, 0]
